Goal: Find specific page/section: Find specific page/section

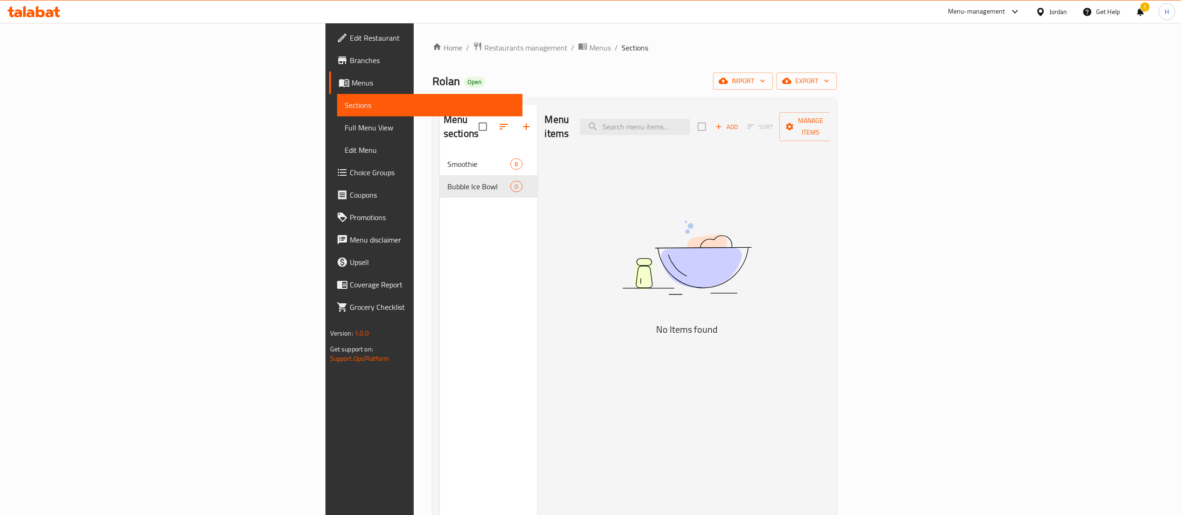
drag, startPoint x: 0, startPoint y: 0, endPoint x: 29, endPoint y: 10, distance: 30.7
click at [29, 10] on icon at bounding box center [31, 13] width 8 height 8
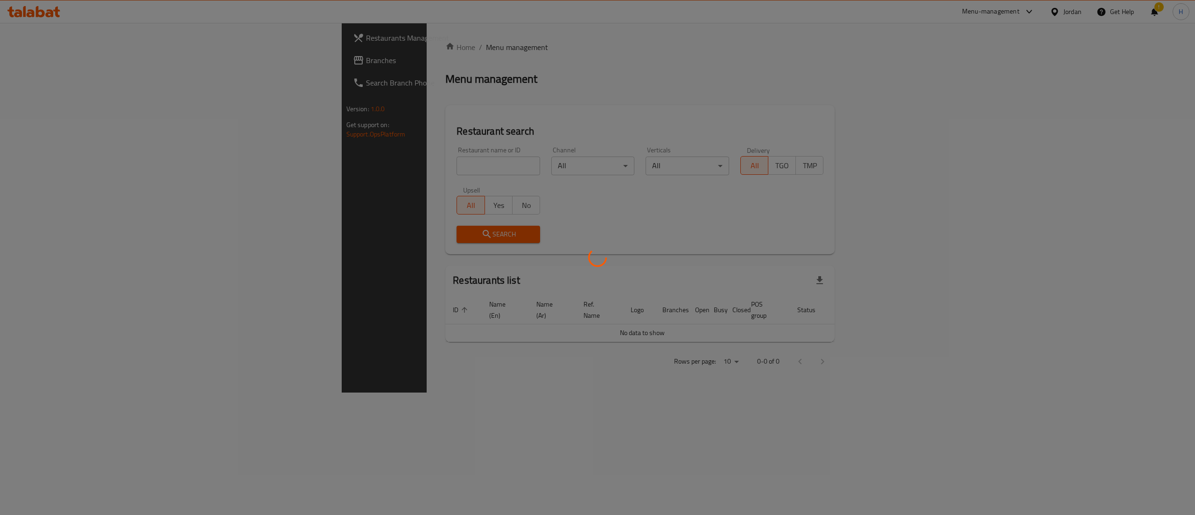
click at [297, 164] on div at bounding box center [597, 257] width 1195 height 515
click at [296, 164] on div at bounding box center [597, 257] width 1195 height 515
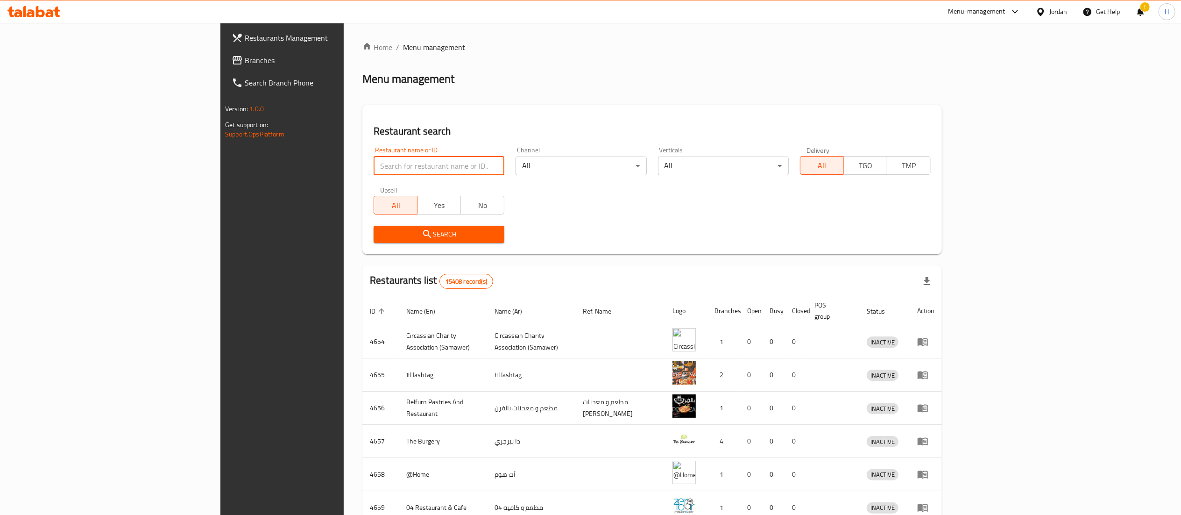
click at [374, 164] on input "search" at bounding box center [439, 165] width 131 height 19
type input "hamada"
click button "Search" at bounding box center [439, 234] width 131 height 17
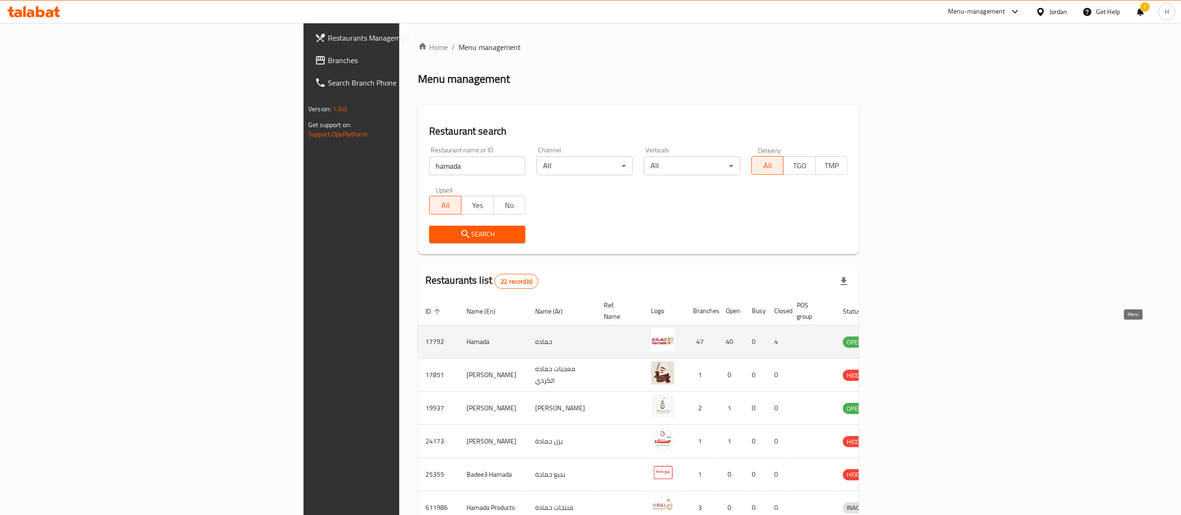
click at [903, 340] on icon "enhanced table" at bounding box center [900, 342] width 3 height 4
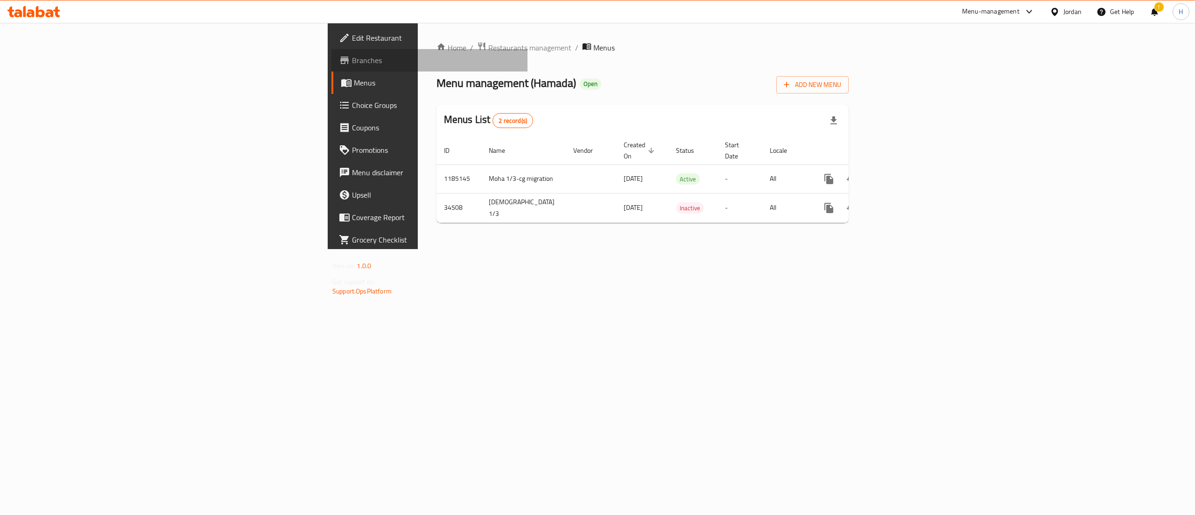
click at [352, 56] on span "Branches" at bounding box center [436, 60] width 168 height 11
